Goal: Information Seeking & Learning: Learn about a topic

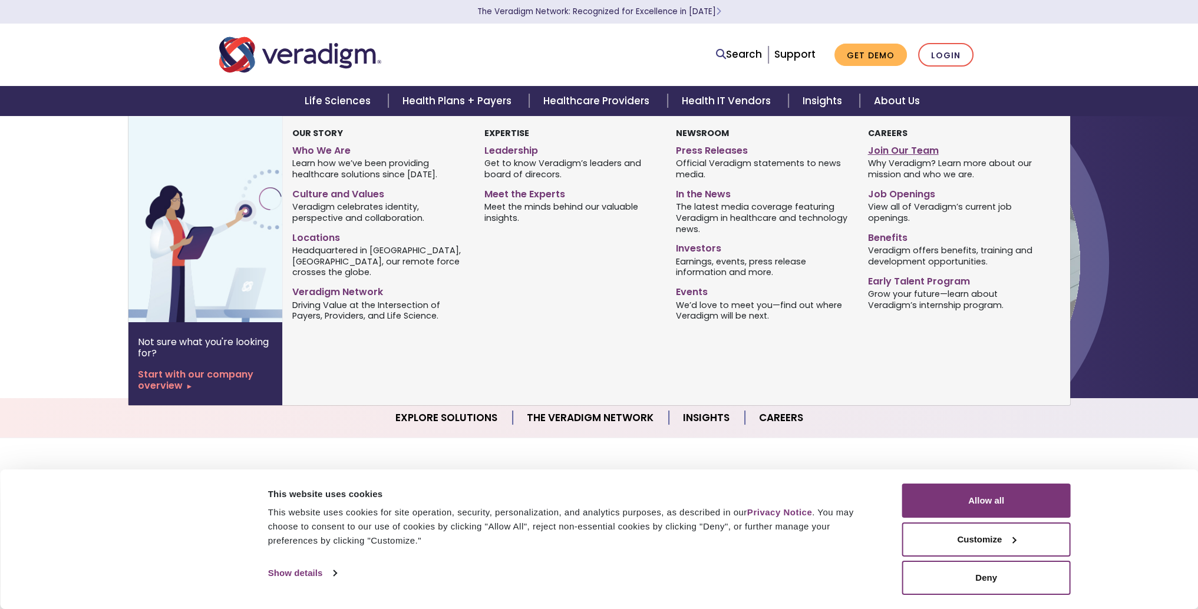
click at [887, 156] on link "Join Our Team" at bounding box center [955, 148] width 174 height 17
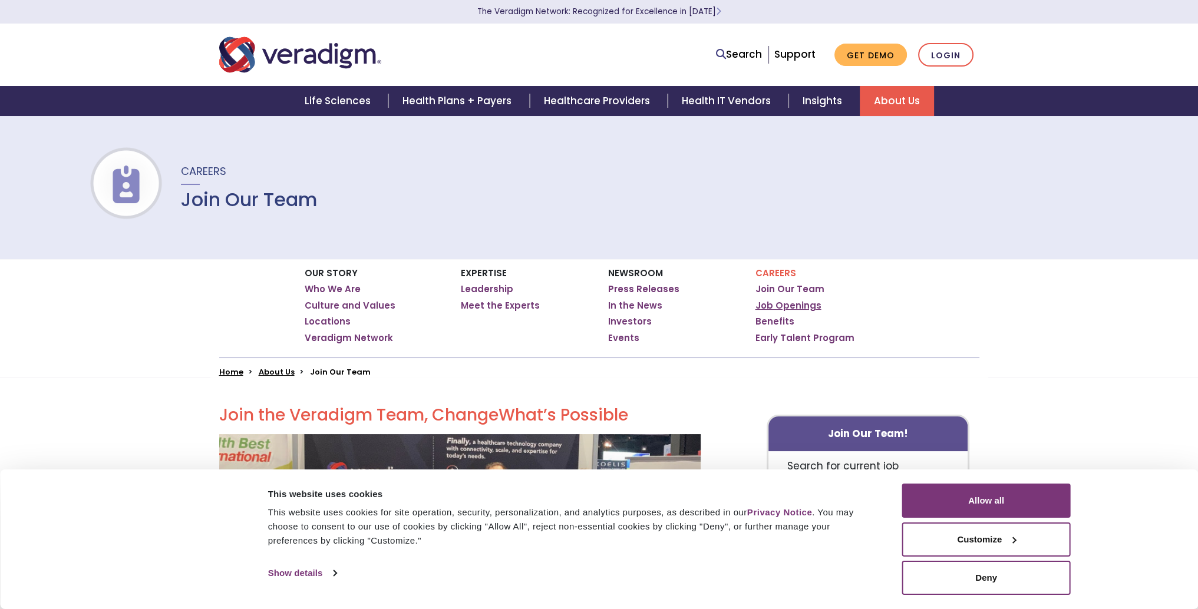
click at [789, 308] on link "Job Openings" at bounding box center [788, 306] width 66 height 12
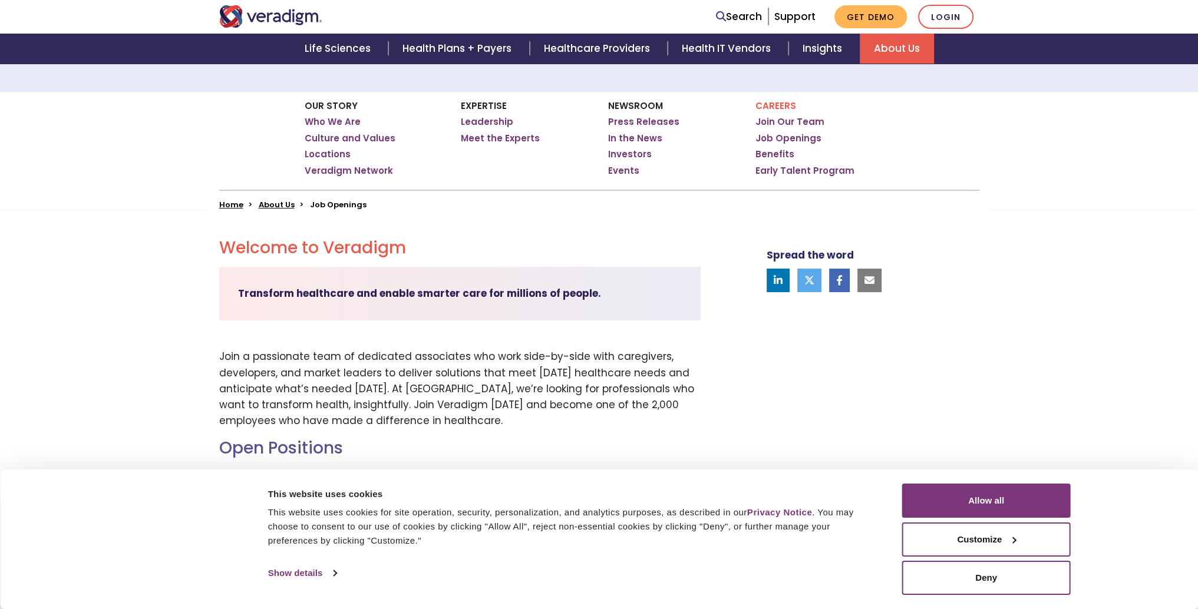
scroll to position [295, 0]
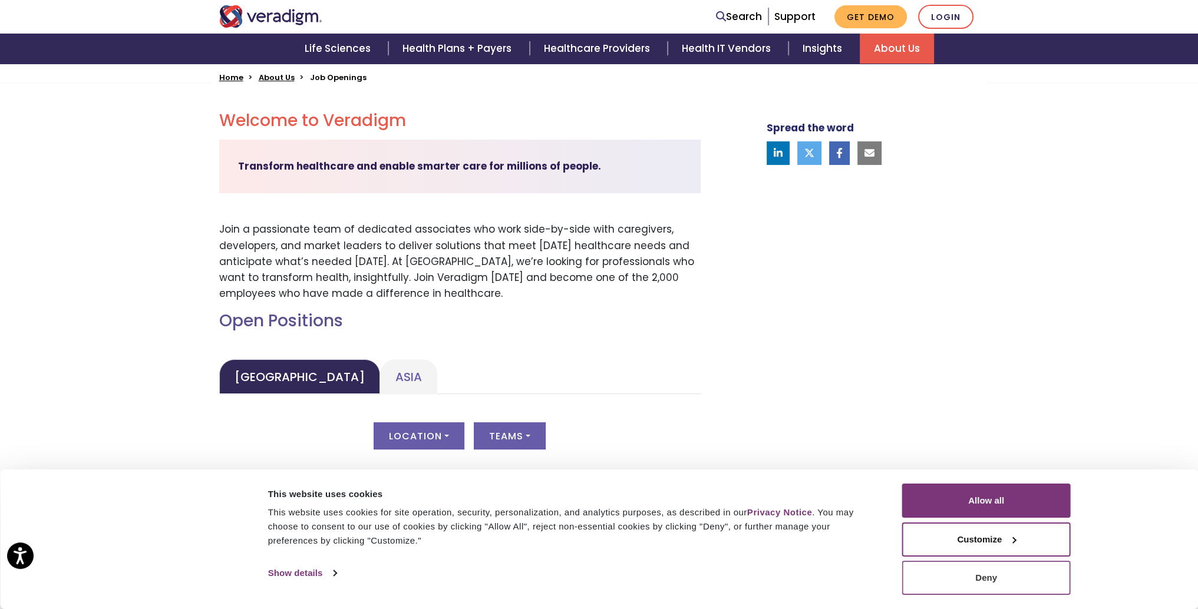
click at [991, 579] on button "Deny" at bounding box center [986, 578] width 169 height 34
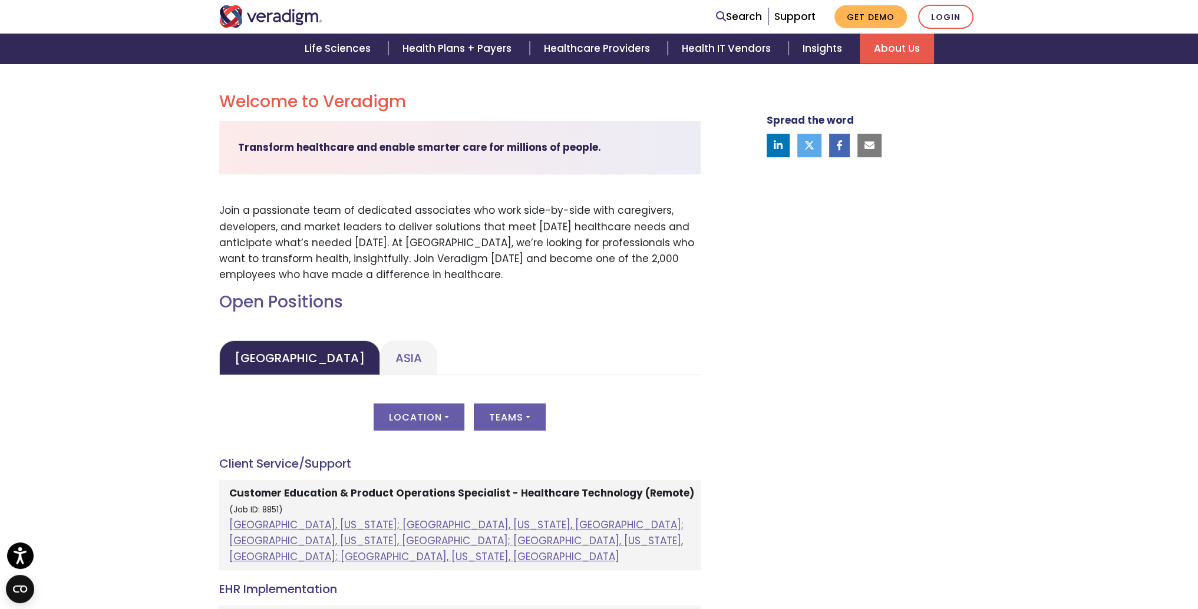
scroll to position [530, 0]
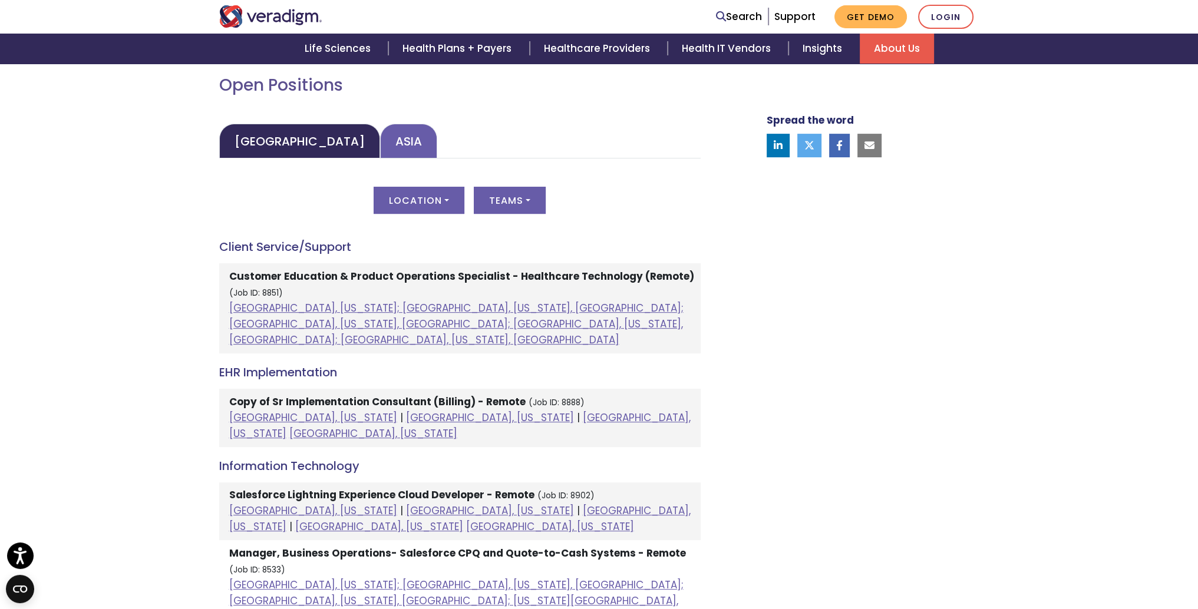
click at [380, 140] on link "Asia" at bounding box center [408, 141] width 57 height 35
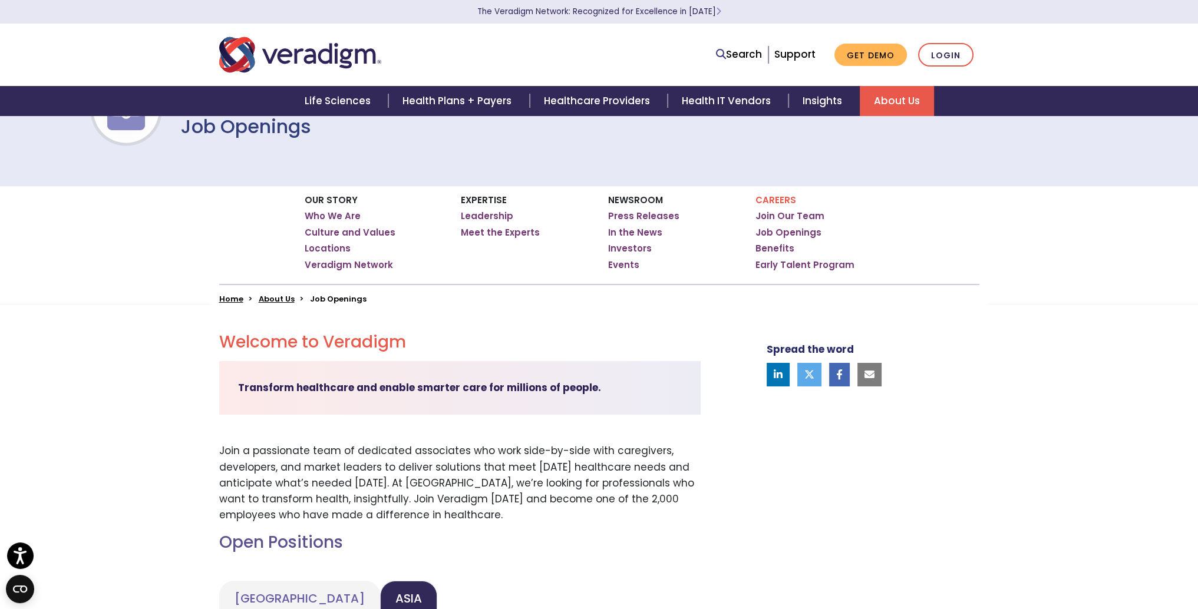
scroll to position [0, 0]
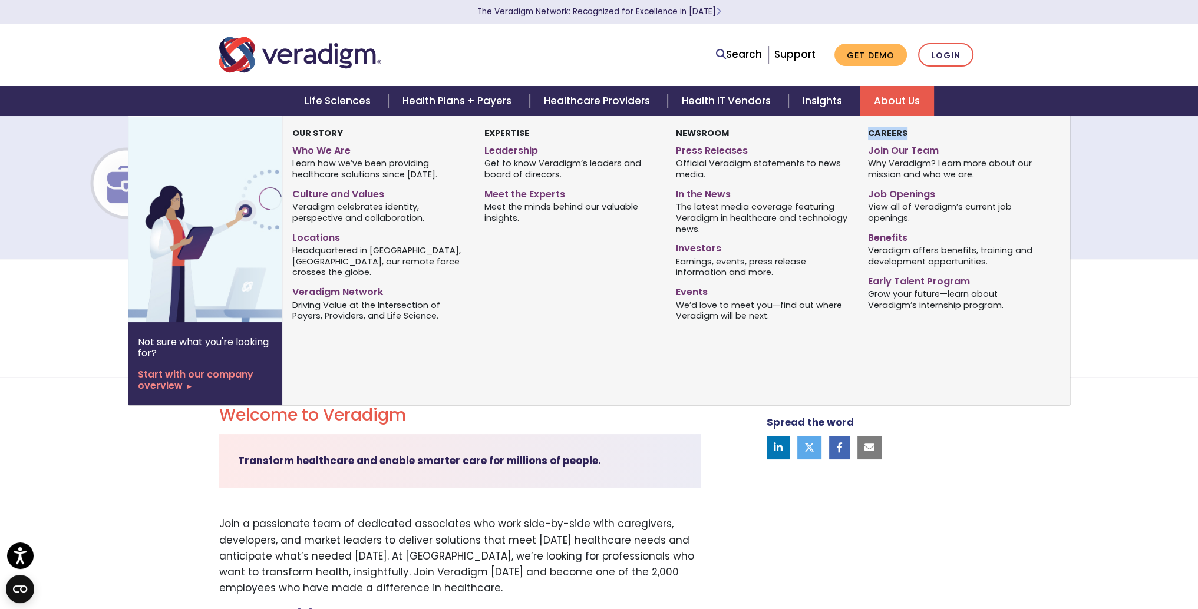
drag, startPoint x: 865, startPoint y: 131, endPoint x: 905, endPoint y: 132, distance: 40.7
click at [905, 132] on div "Careers Join Our Team Why Veradigm? Learn more about our mission and who we are…" at bounding box center [955, 226] width 192 height 199
click at [902, 196] on link "Job Openings" at bounding box center [955, 192] width 174 height 17
